Goal: Navigation & Orientation: Find specific page/section

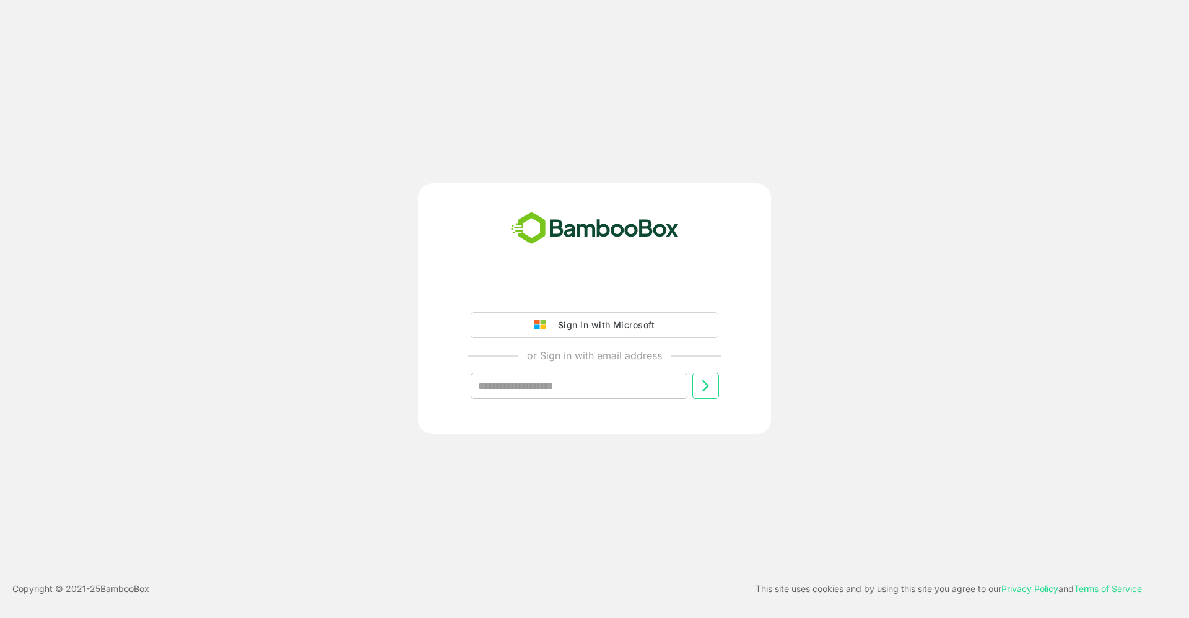
click at [601, 323] on div "Sign in with Microsoft" at bounding box center [603, 325] width 103 height 16
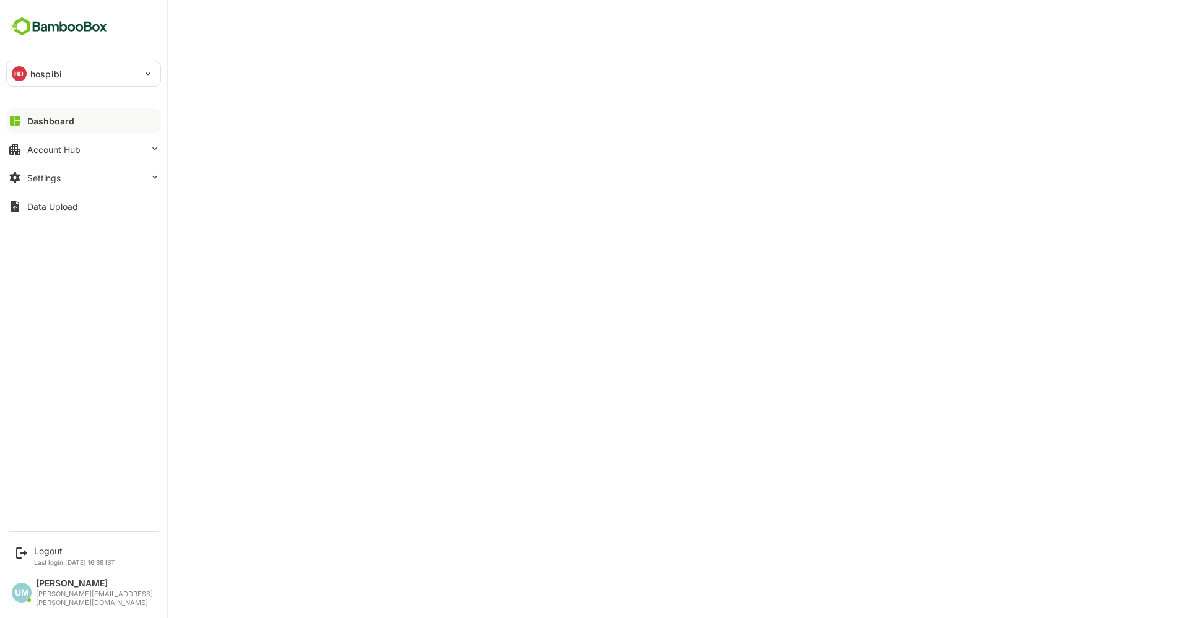
click at [70, 24] on img at bounding box center [58, 27] width 105 height 24
click at [56, 118] on div "Dashboard" at bounding box center [50, 121] width 47 height 11
click at [43, 120] on div "Dashboard" at bounding box center [50, 121] width 47 height 11
